Goal: Find specific page/section: Find specific page/section

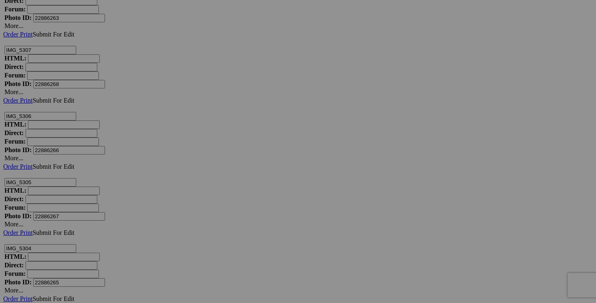
scroll to position [10352, 0]
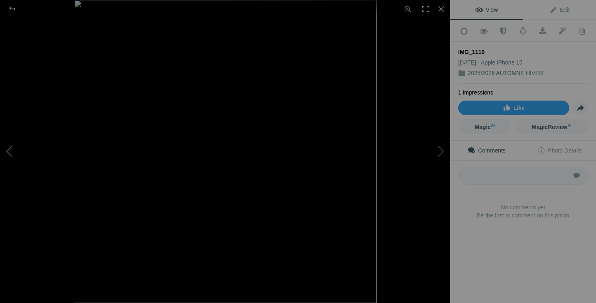
click at [9, 148] on button at bounding box center [30, 151] width 61 height 109
click at [440, 8] on div at bounding box center [441, 9] width 18 height 18
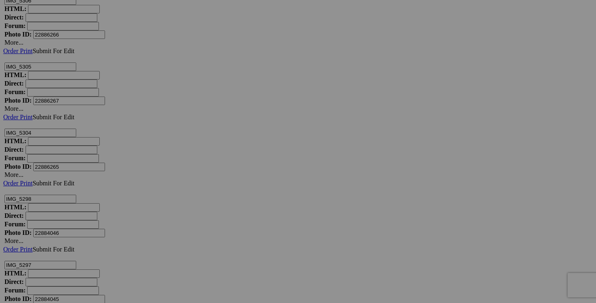
scroll to position [10490, 0]
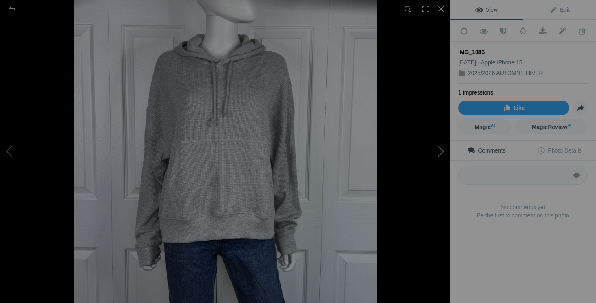
click at [442, 155] on button at bounding box center [419, 151] width 61 height 109
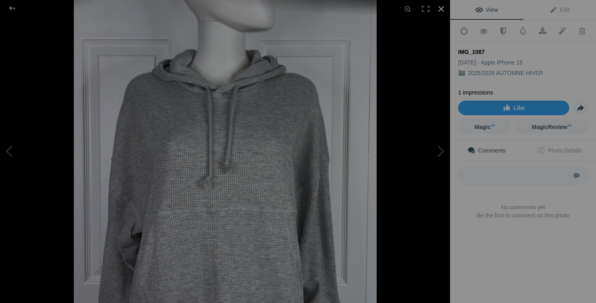
click at [441, 8] on div at bounding box center [441, 9] width 18 height 18
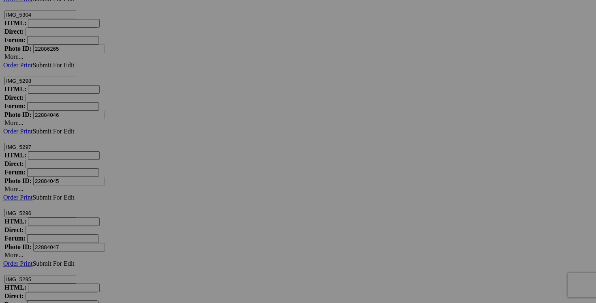
scroll to position [10516, 0]
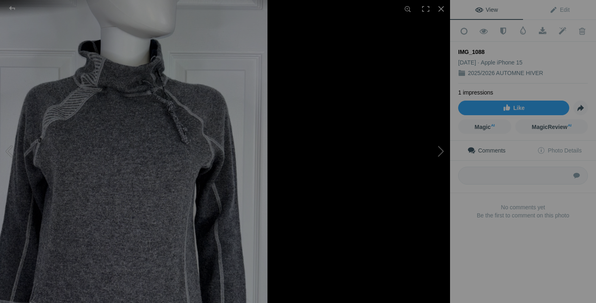
click at [408, 152] on button at bounding box center [419, 151] width 61 height 109
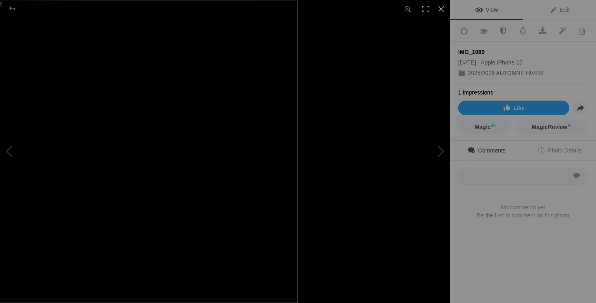
click at [441, 9] on div at bounding box center [441, 9] width 18 height 18
